Goal: Obtain resource: Download file/media

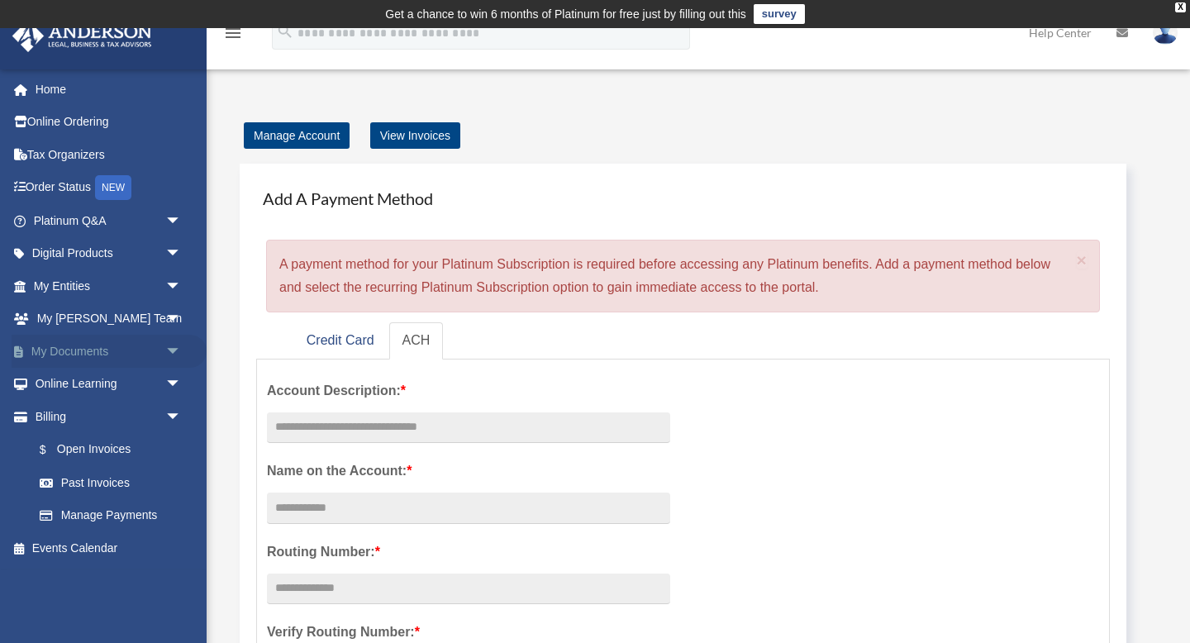
click at [105, 351] on link "My Documents arrow_drop_down" at bounding box center [109, 351] width 195 height 33
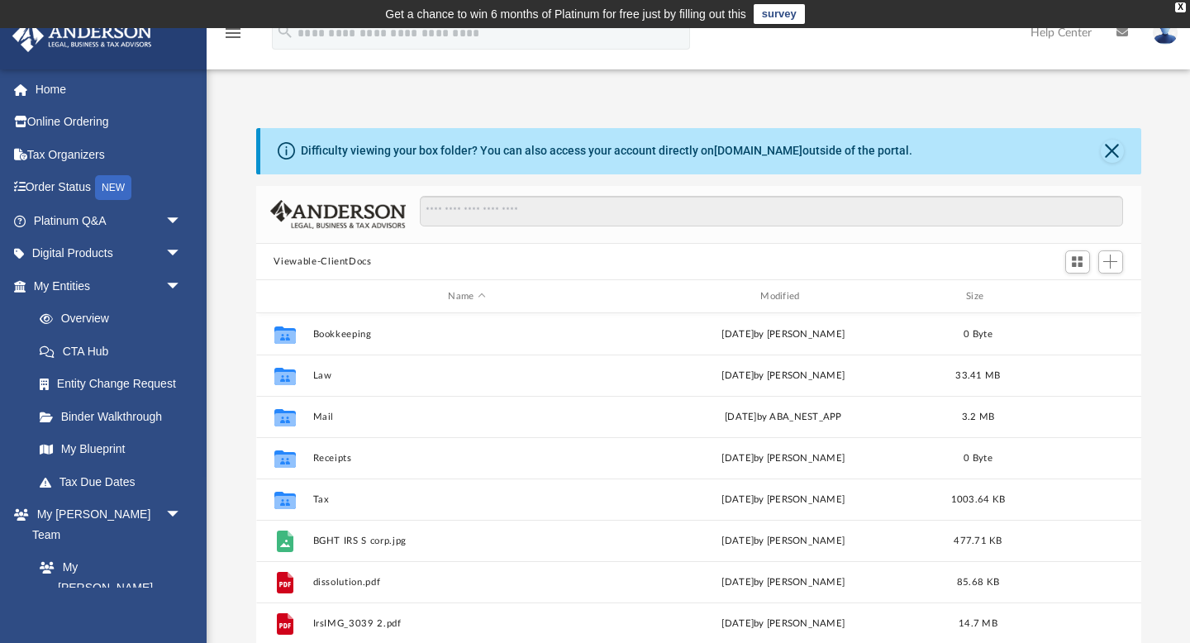
scroll to position [375, 885]
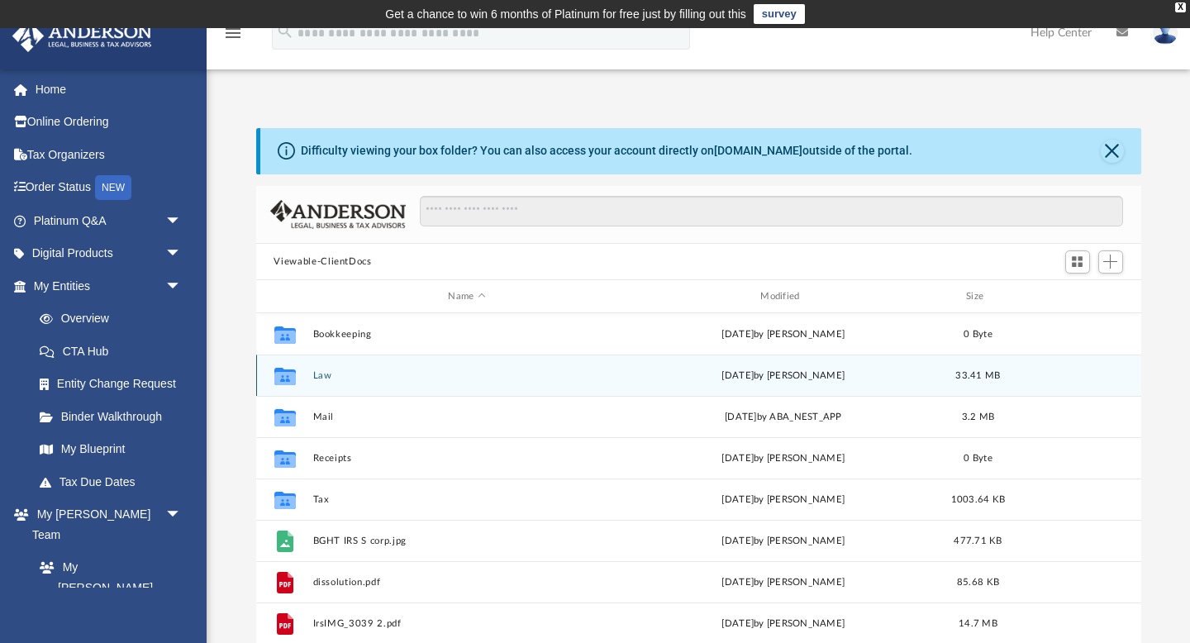
click at [337, 379] on button "Law" at bounding box center [466, 375] width 309 height 11
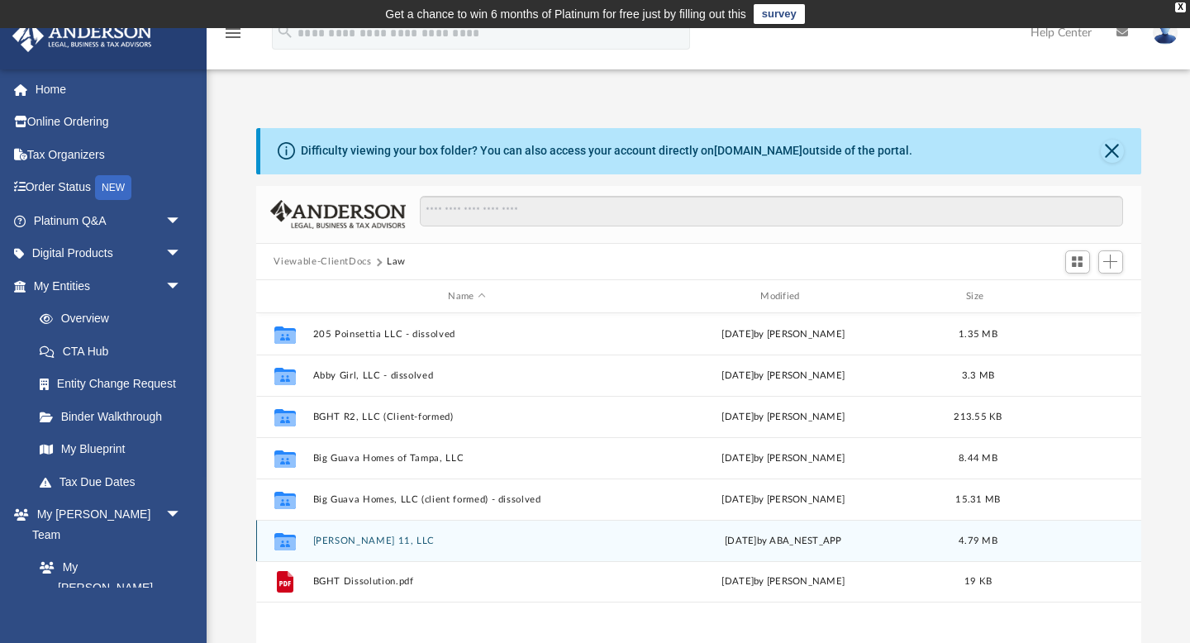
click at [341, 533] on div "Collaborated Folder Langston 11, LLC Wed Oct 16 2024 by ABA_NEST_APP 4.79 MB" at bounding box center [698, 540] width 885 height 41
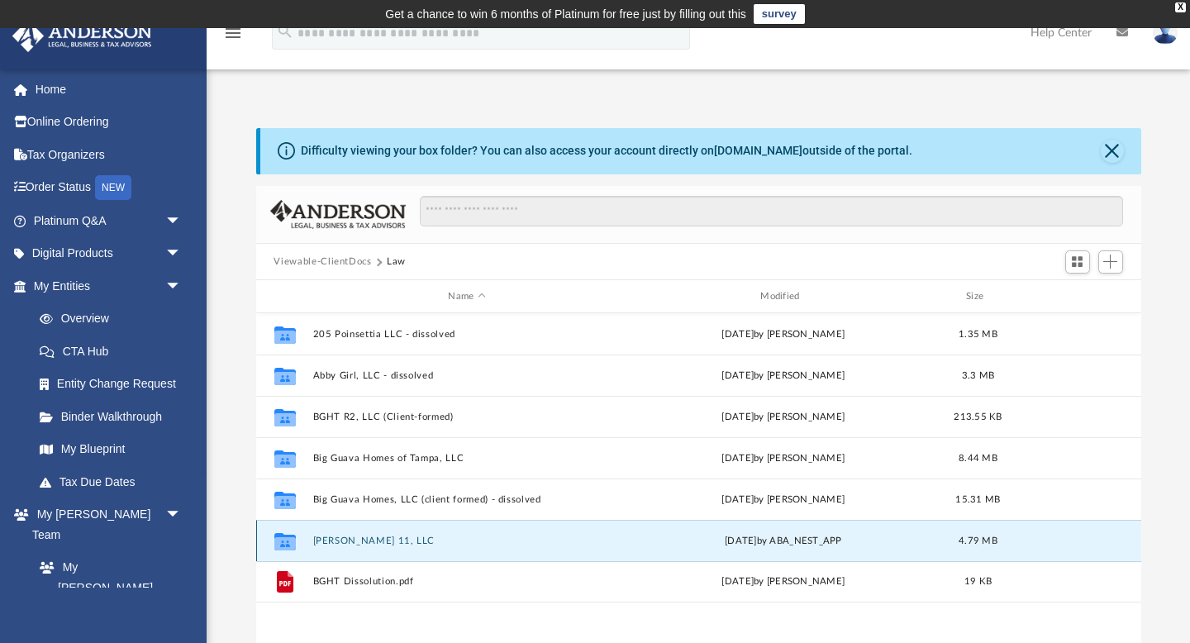
click at [323, 538] on button "Langston 11, LLC" at bounding box center [466, 541] width 309 height 11
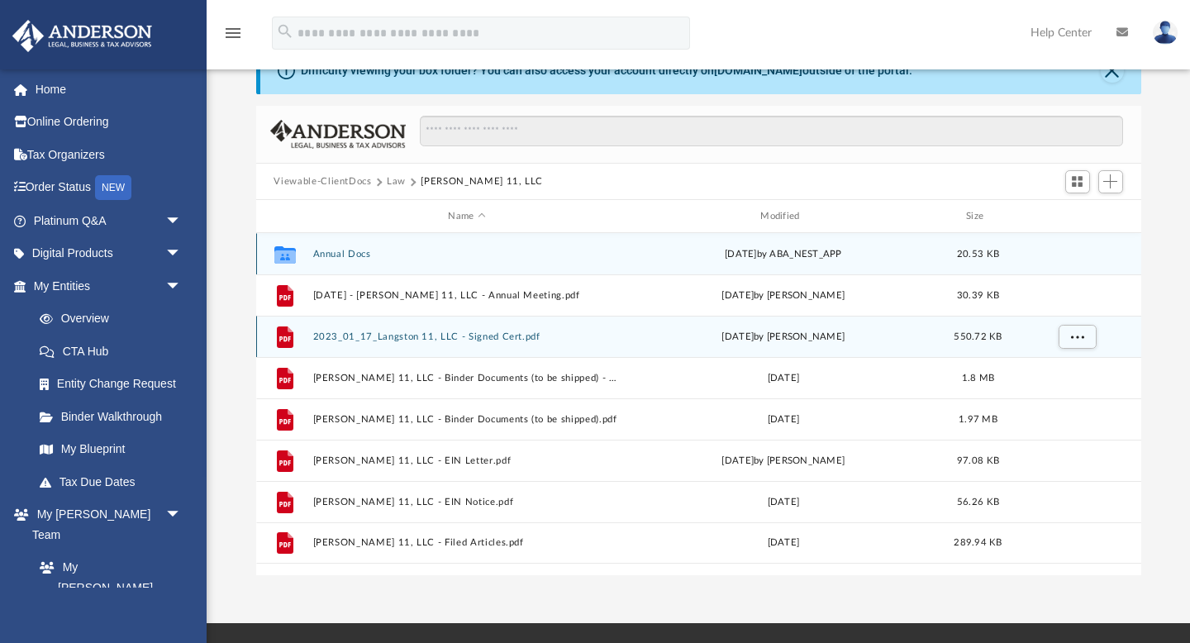
scroll to position [88, 0]
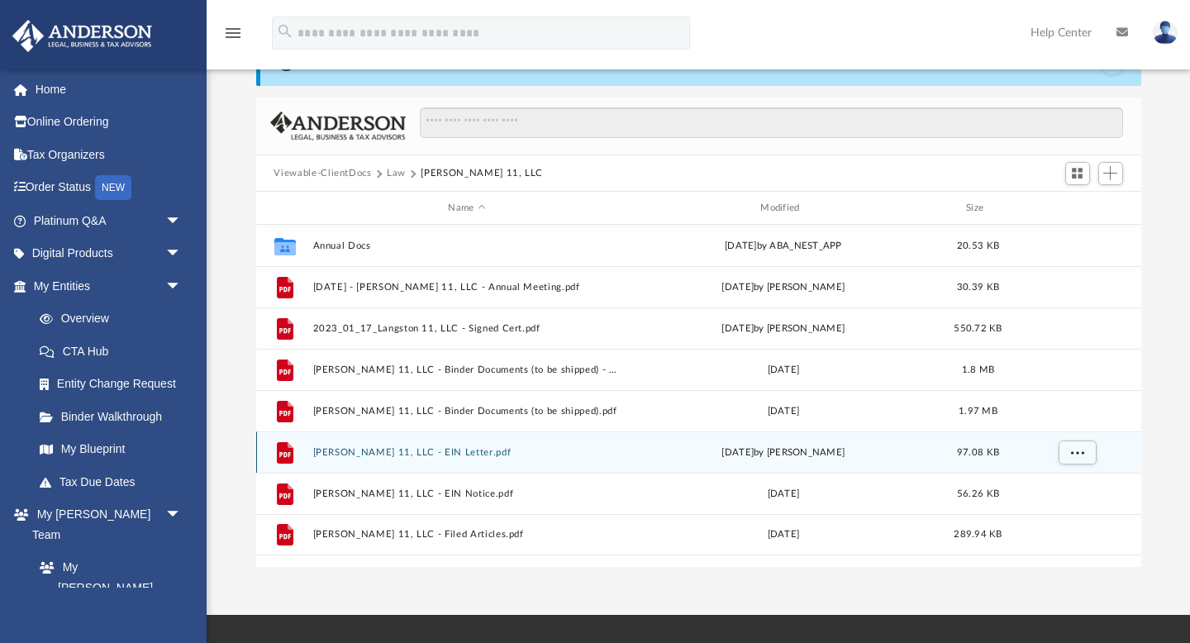
click at [377, 459] on div "File Langston 11, LLC - EIN Letter.pdf Thu Mar 9 2023 by Cat Hernandez Sarmient…" at bounding box center [698, 452] width 885 height 41
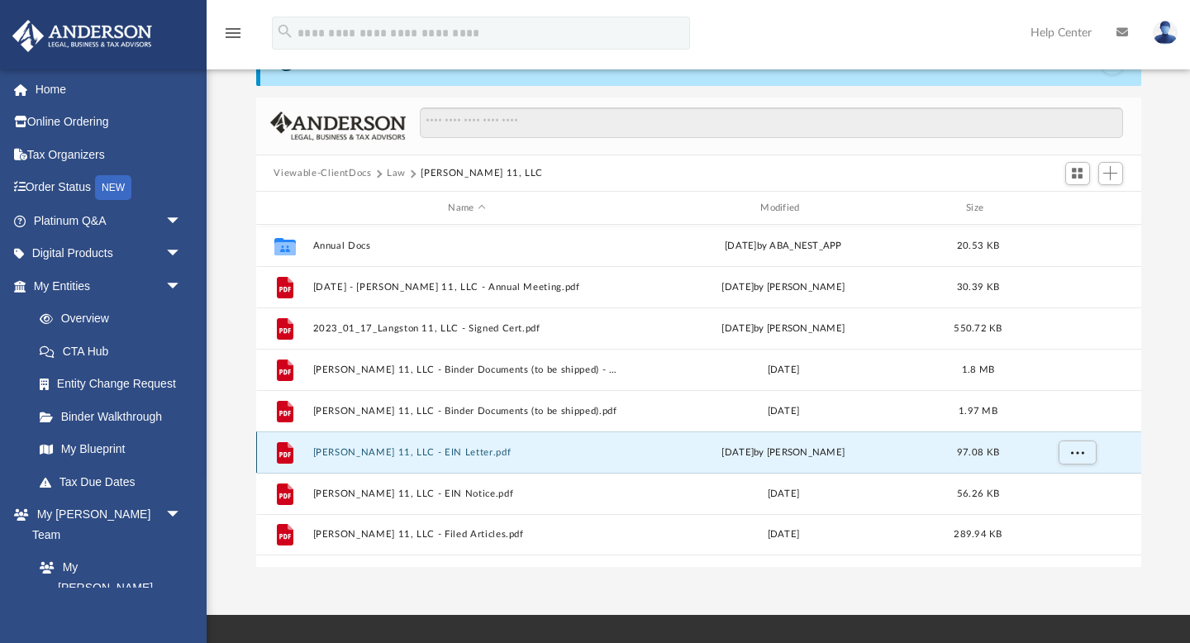
click at [373, 454] on button "Langston 11, LLC - EIN Letter.pdf" at bounding box center [466, 452] width 309 height 11
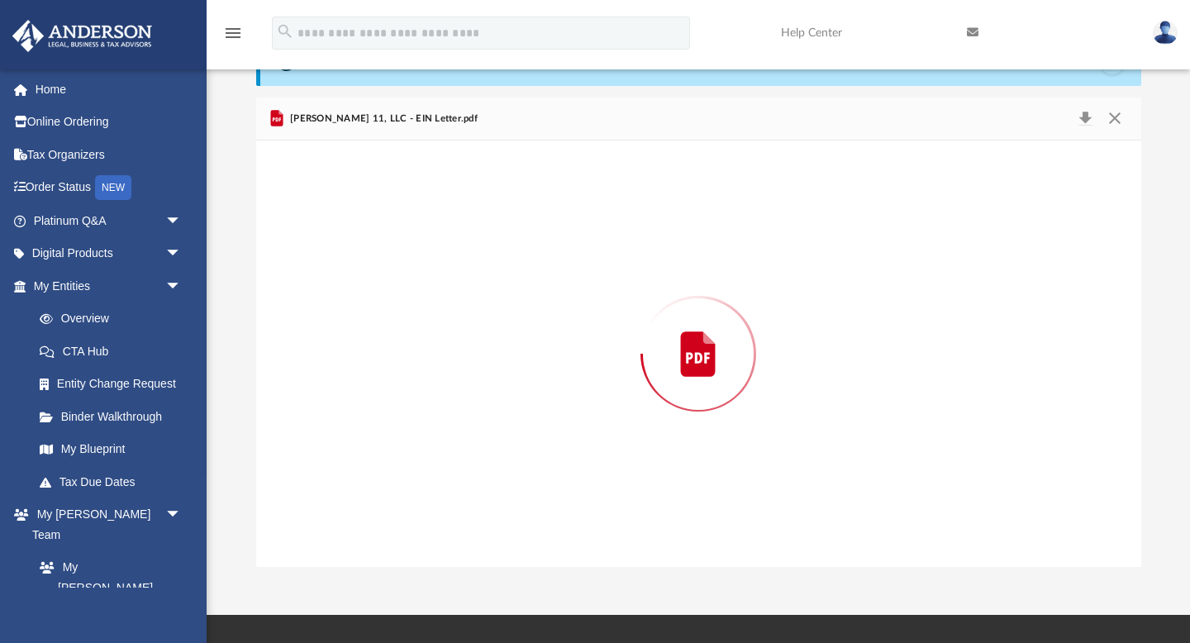
click at [373, 454] on div "Preview" at bounding box center [698, 354] width 885 height 427
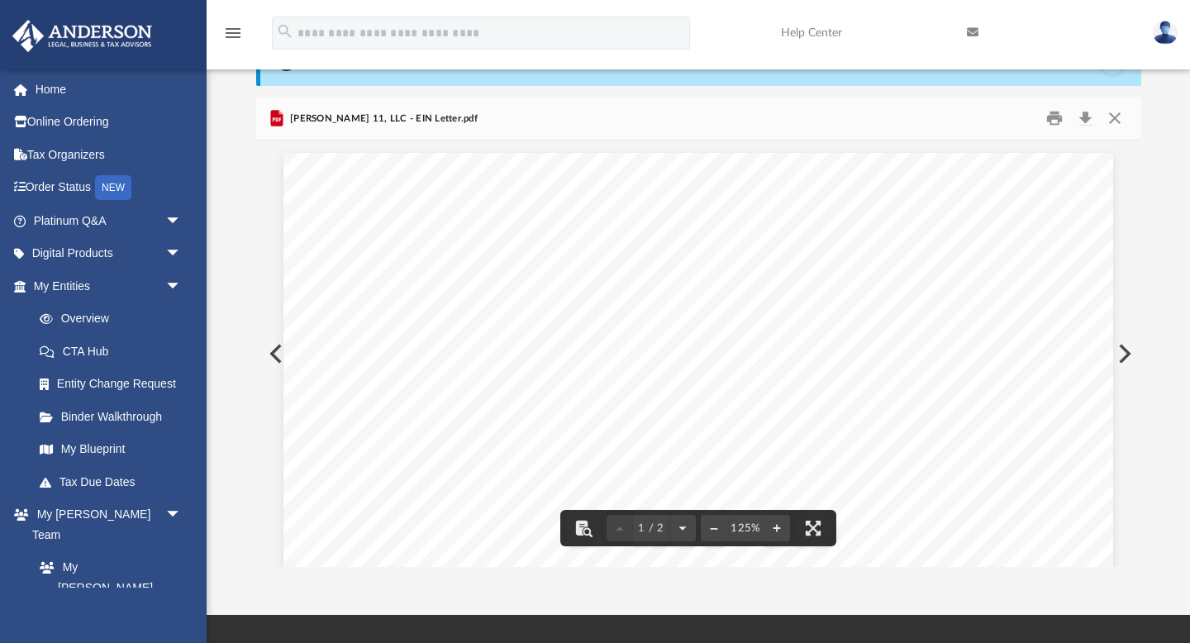
drag, startPoint x: 910, startPoint y: 320, endPoint x: 870, endPoint y: 319, distance: 40.5
click at [281, 344] on button "Preview" at bounding box center [274, 354] width 36 height 46
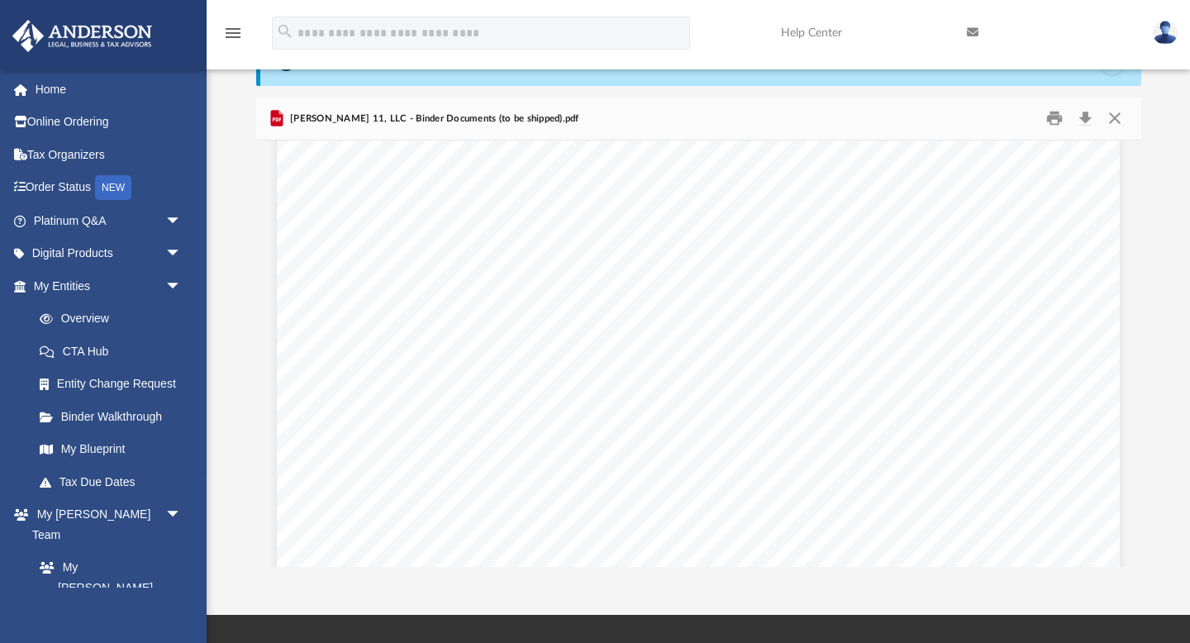
scroll to position [9042, 0]
